Goal: Information Seeking & Learning: Find specific fact

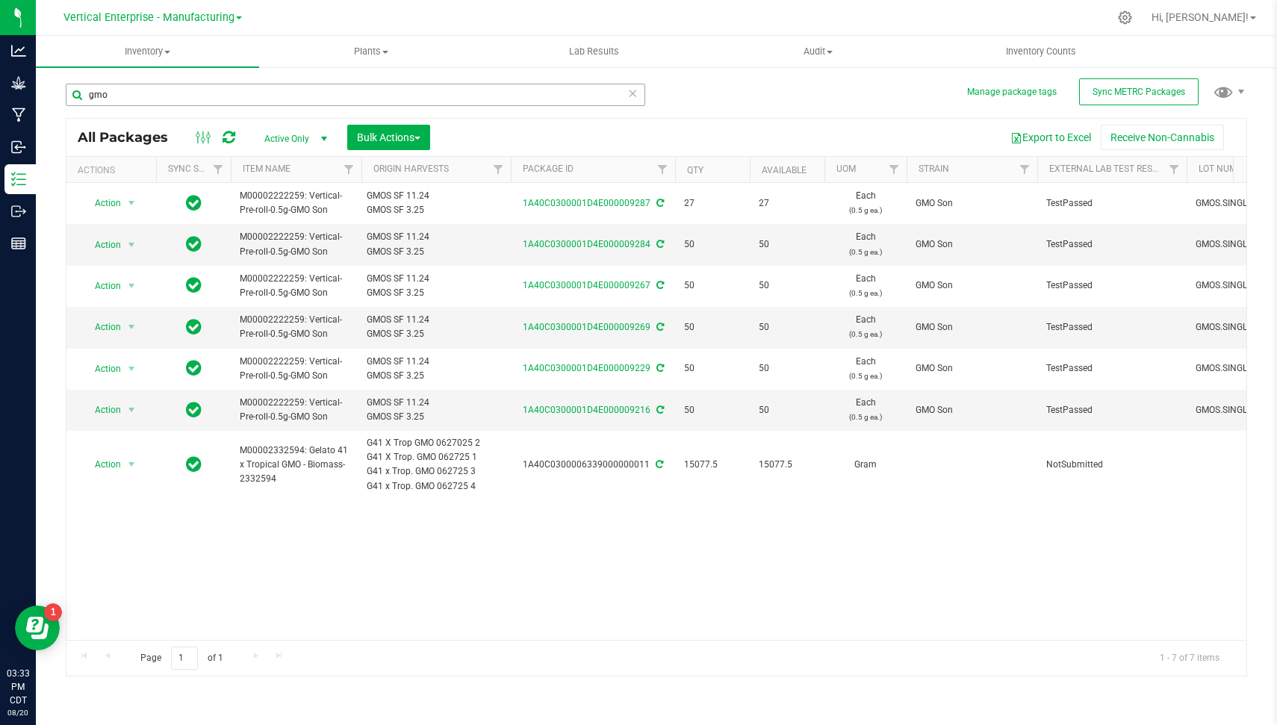
click at [511, 96] on input "gmo" at bounding box center [356, 95] width 580 height 22
click at [97, 16] on span "Vertical Enterprise - Manufacturing" at bounding box center [148, 17] width 171 height 13
click at [114, 49] on link "Vertical Enterprise - Cultivation" at bounding box center [152, 53] width 218 height 20
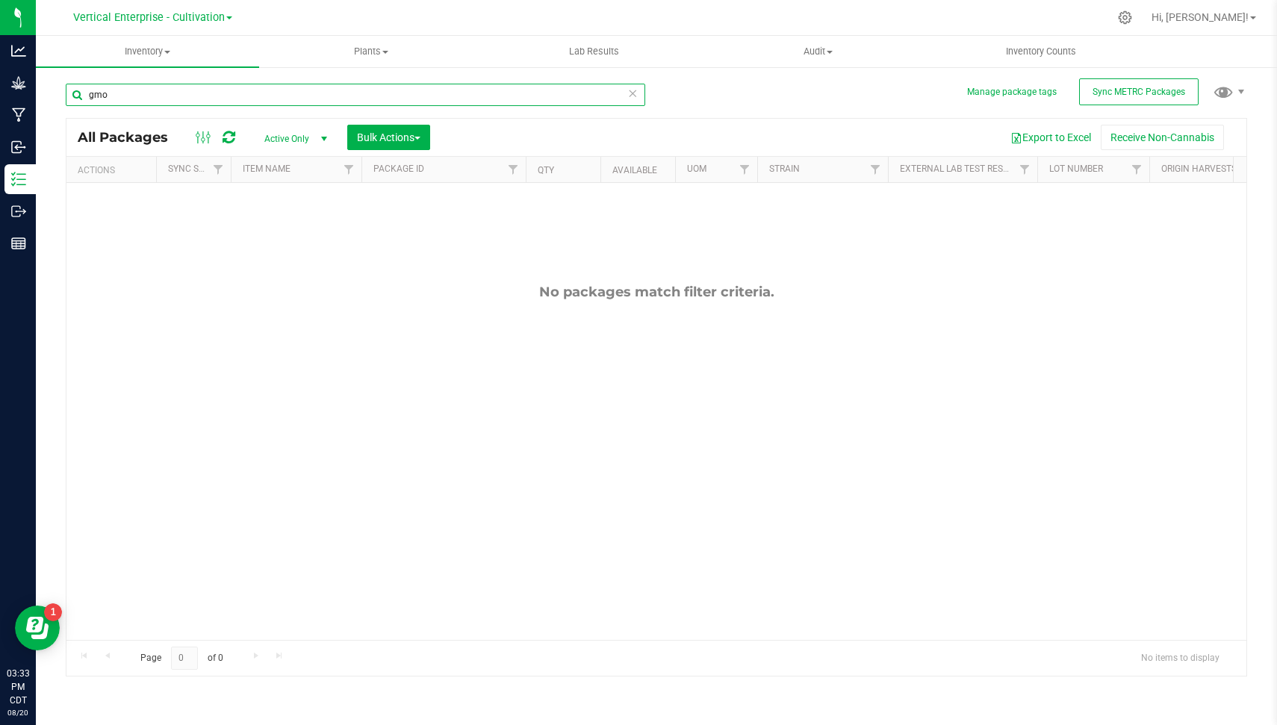
click at [146, 99] on input "gmo" at bounding box center [356, 95] width 580 height 22
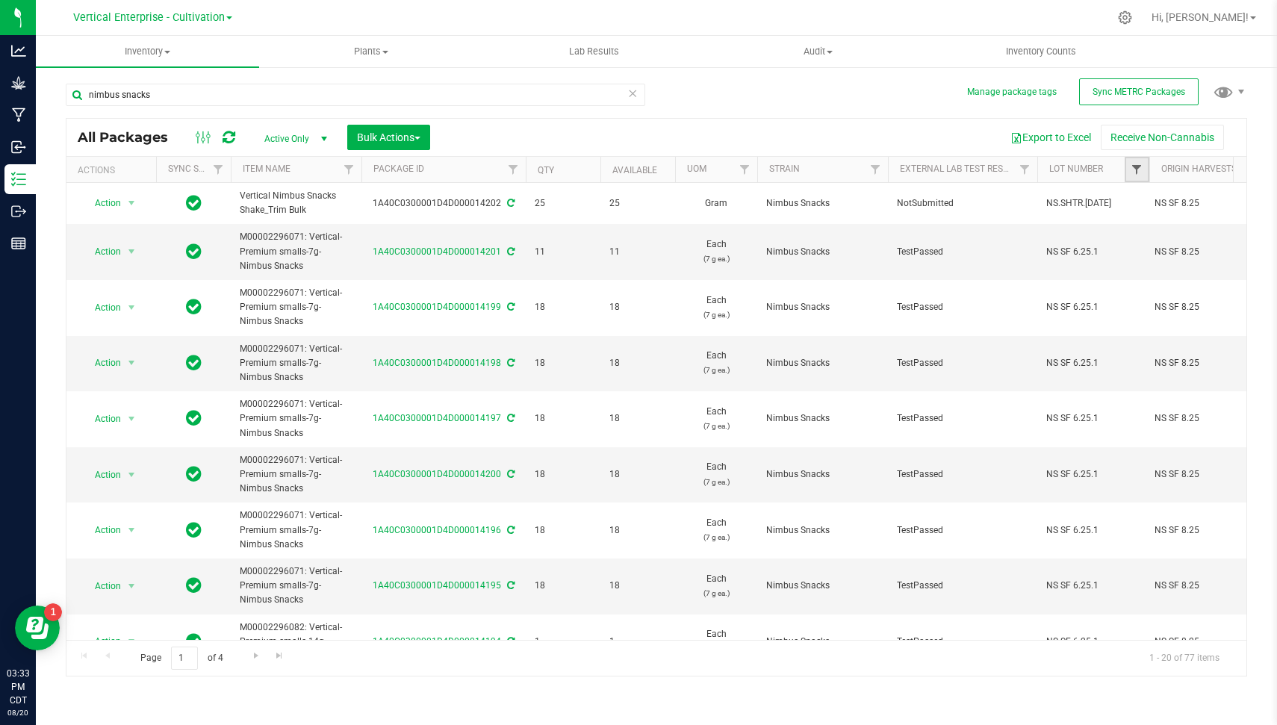
click at [1139, 164] on span "Filter" at bounding box center [1137, 170] width 12 height 12
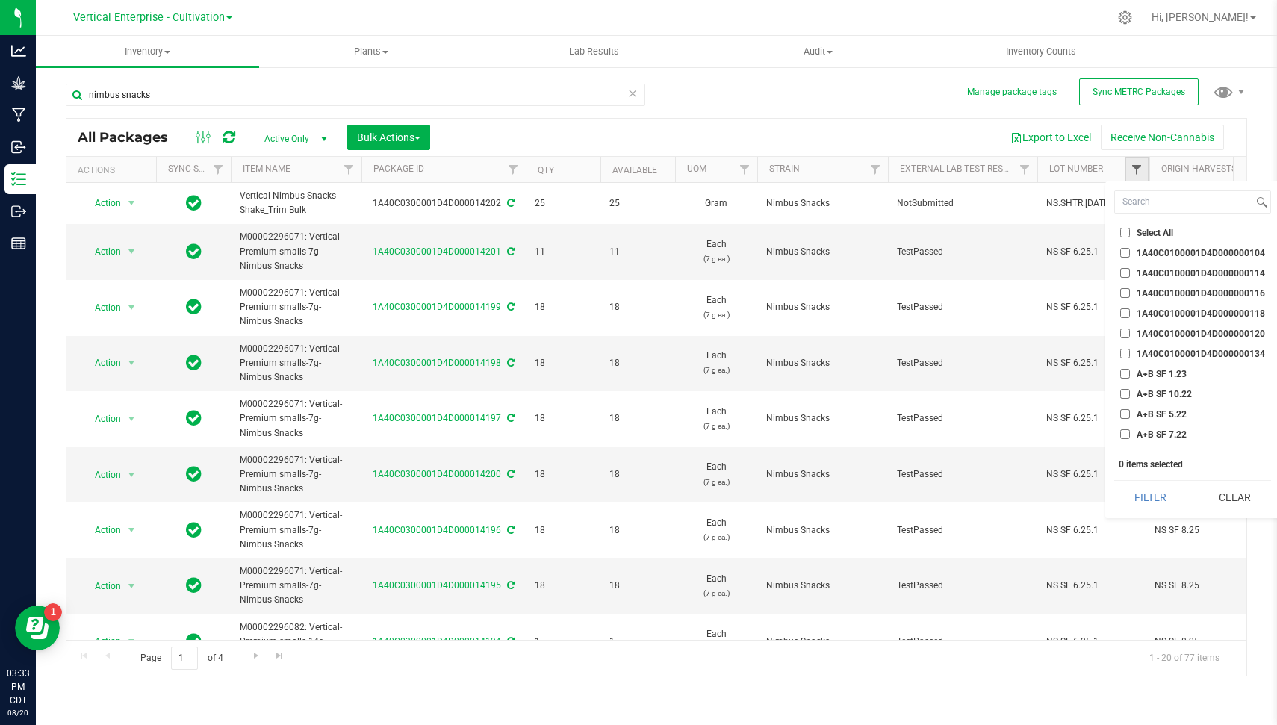
click at [1134, 169] on span "Filter" at bounding box center [1137, 170] width 12 height 12
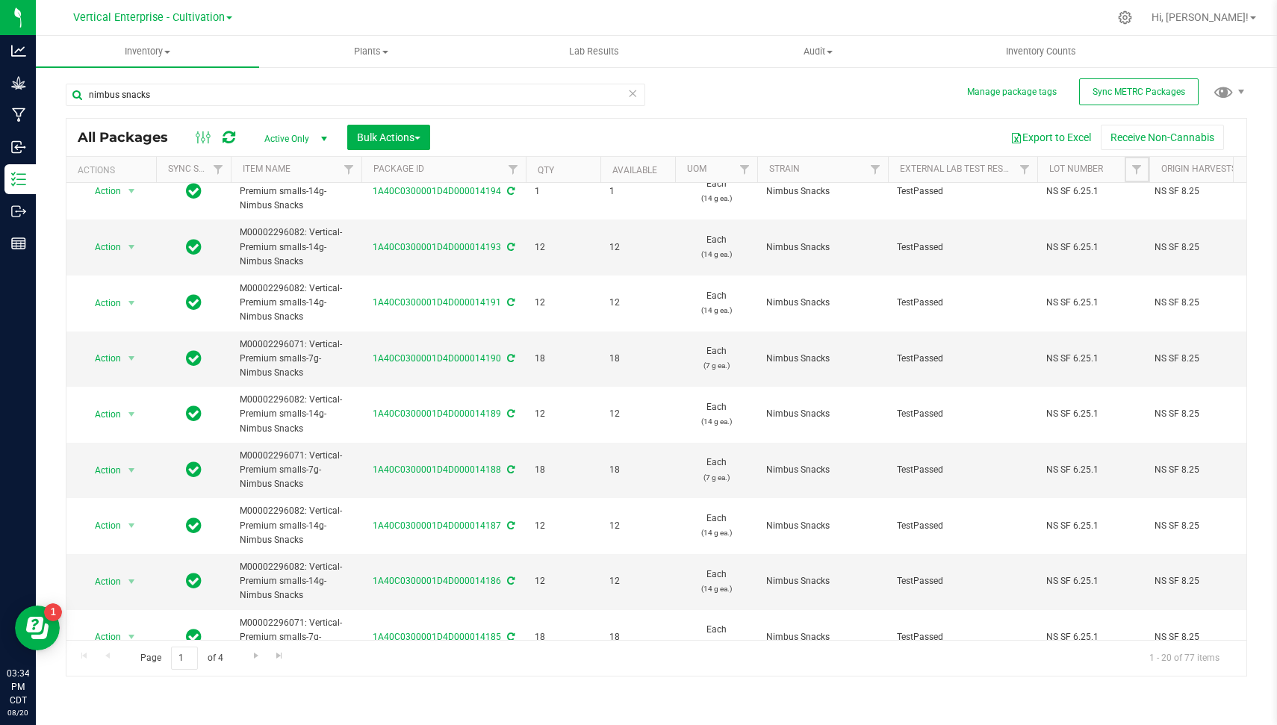
scroll to position [651, 0]
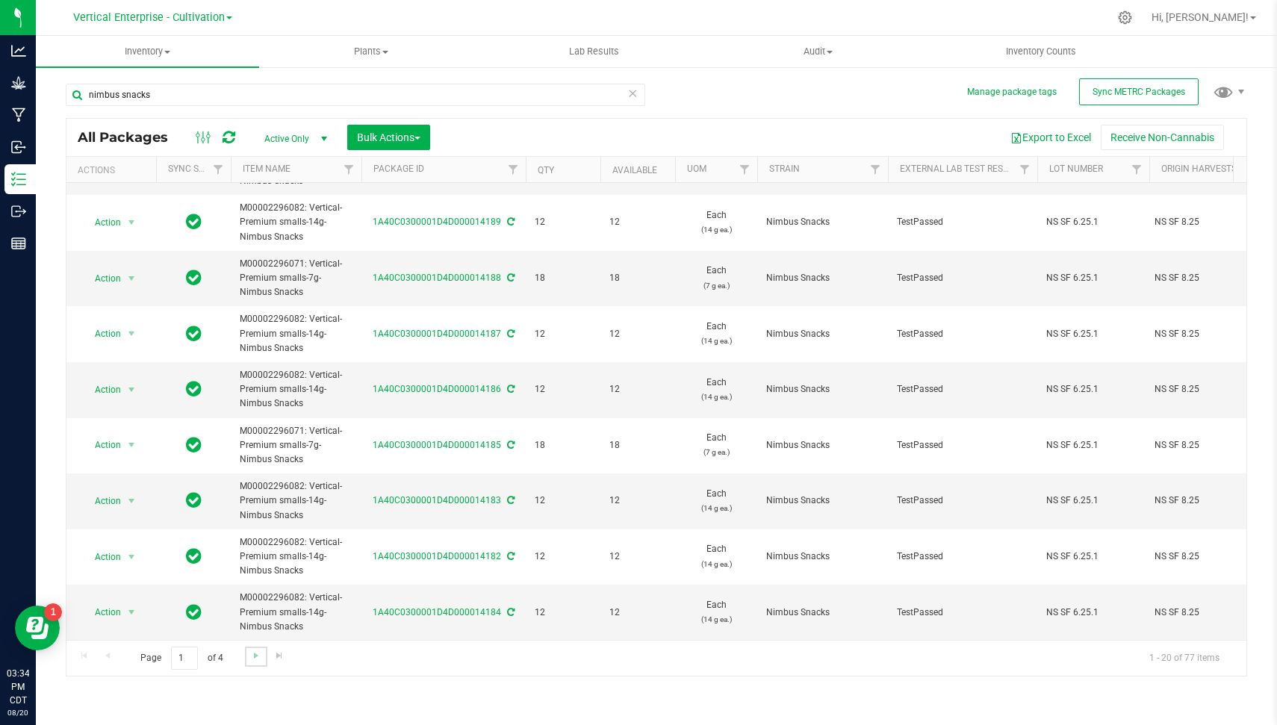
click at [258, 647] on link "Go to the next page" at bounding box center [256, 657] width 22 height 20
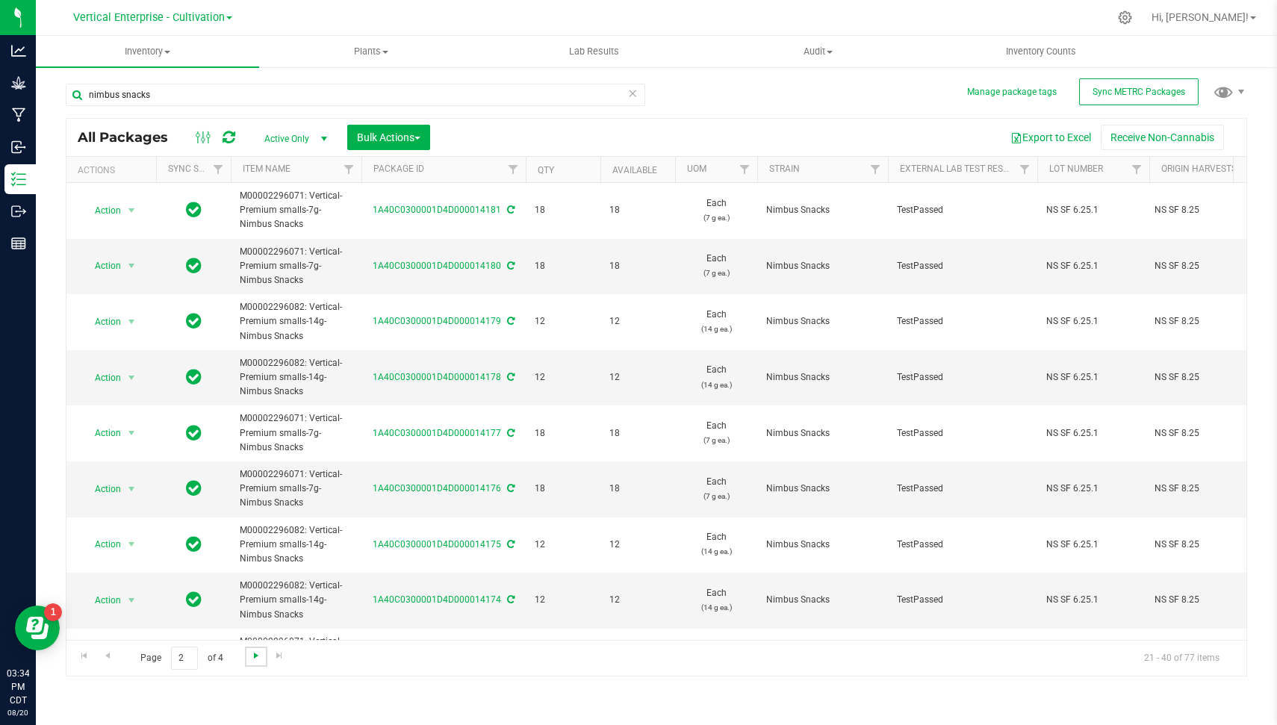
click at [256, 657] on span "Go to the next page" at bounding box center [256, 656] width 12 height 12
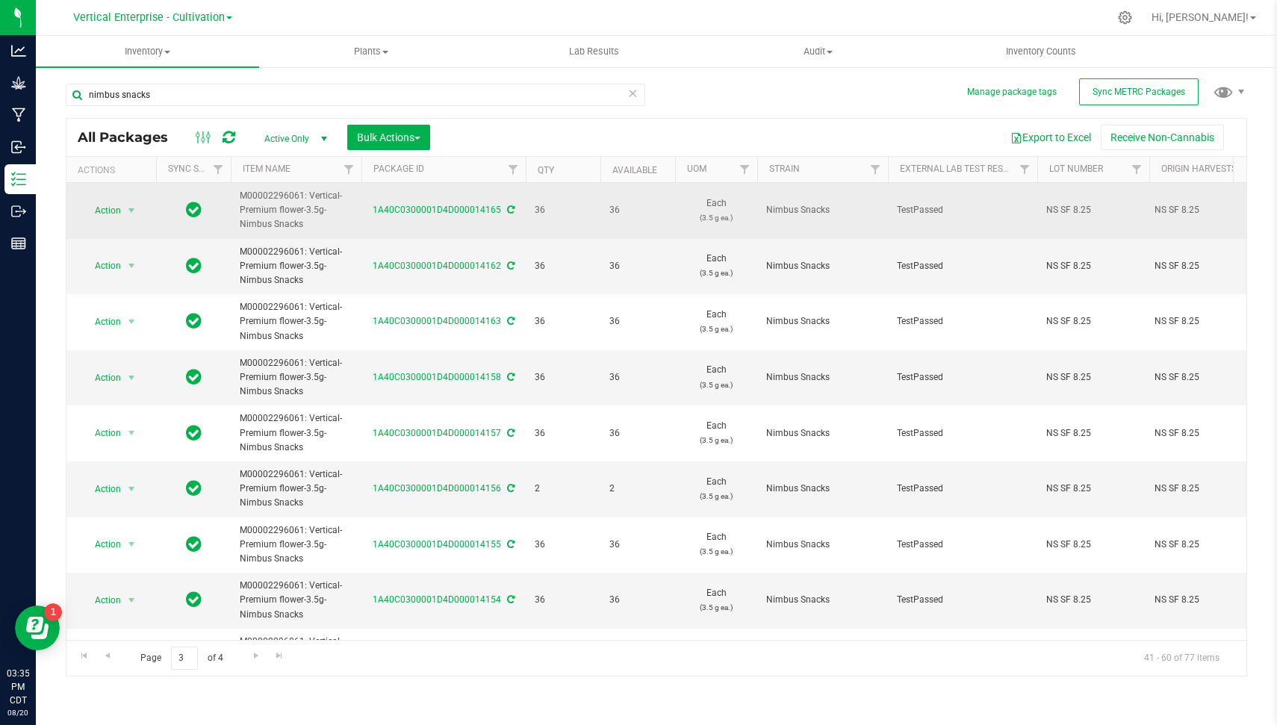
drag, startPoint x: 1098, startPoint y: 205, endPoint x: 1023, endPoint y: 202, distance: 74.8
copy tr "NS SF 8.25"
drag, startPoint x: 317, startPoint y: 221, endPoint x: 234, endPoint y: 199, distance: 86.6
click at [234, 199] on td "M00002296061: Vertical-Premium flower-3.5g-Nimbus Snacks" at bounding box center [296, 211] width 131 height 56
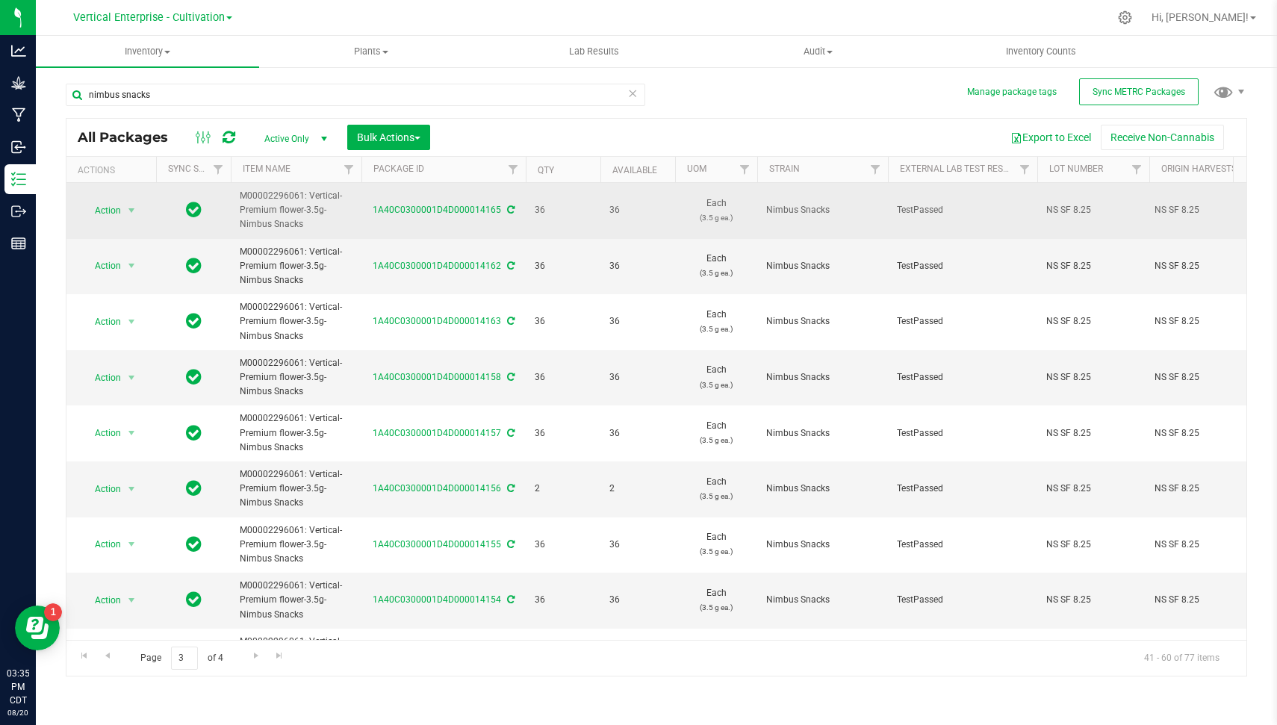
copy span "M00002296061: Vertical-Premium flower-3.5g-Nimbus Snacks"
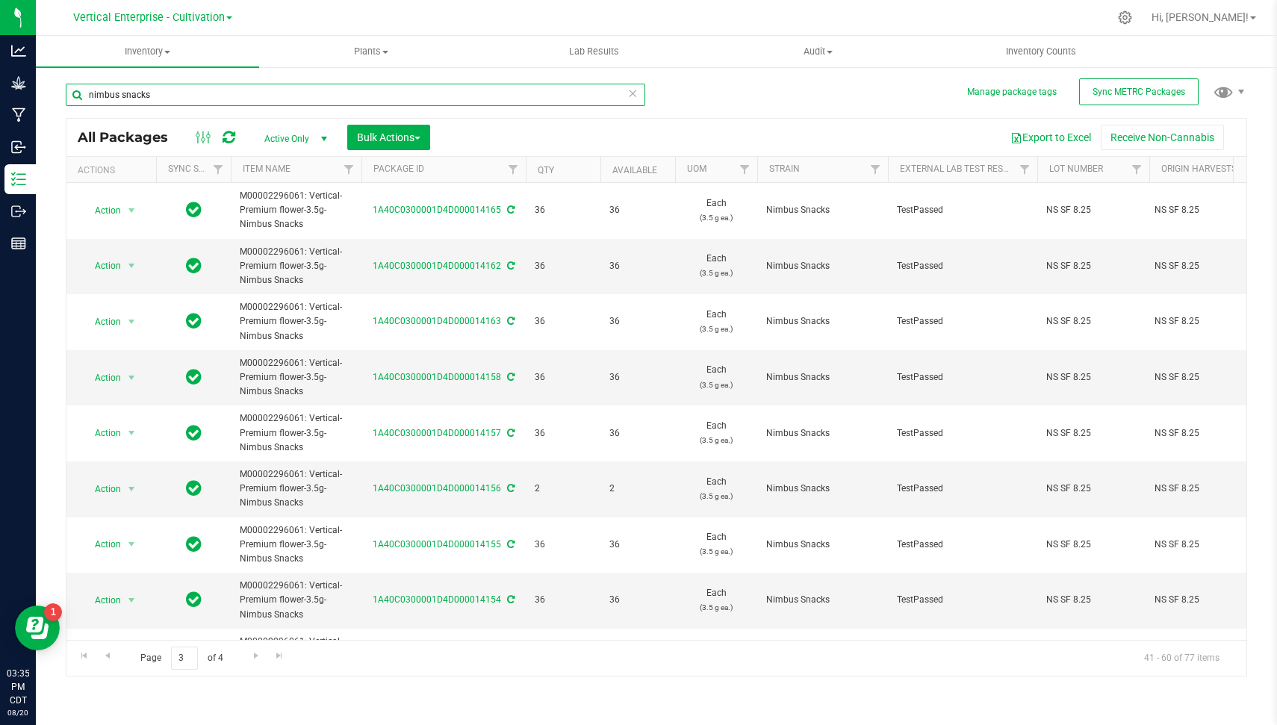
click at [190, 93] on input "nimbus snacks" at bounding box center [356, 95] width 580 height 22
paste input "M00002296061: Vertical-Premium flower-3.5g-Nimbus S"
type input "M00002296061: Vertical-Premium flower-3.5g-Nimbus Snacksyuj"
